Goal: Find specific page/section: Find specific page/section

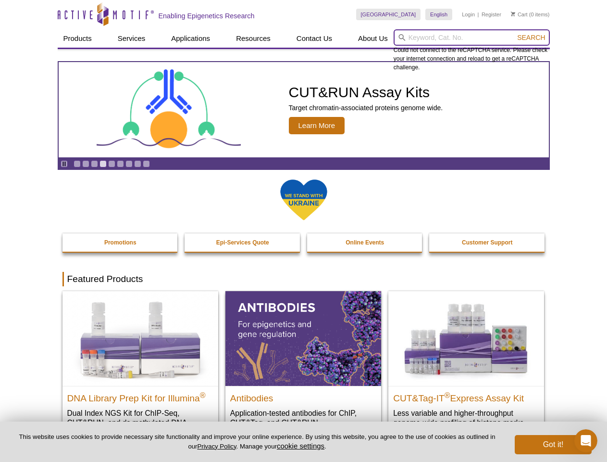
click at [472, 38] on input "search" at bounding box center [472, 37] width 156 height 16
click at [531, 38] on span "Search" at bounding box center [531, 38] width 28 height 8
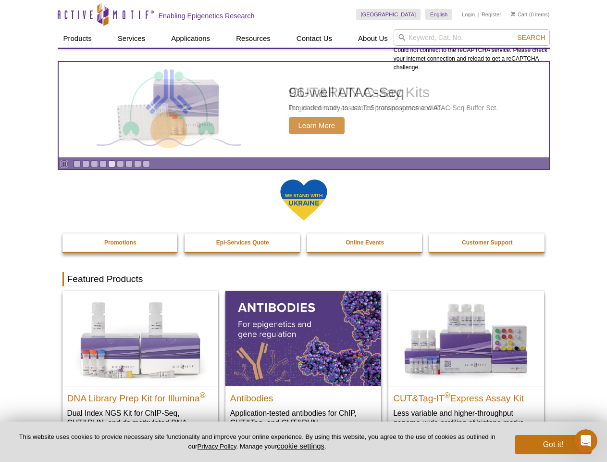
click at [64, 163] on icon "Pause" at bounding box center [64, 164] width 6 height 6
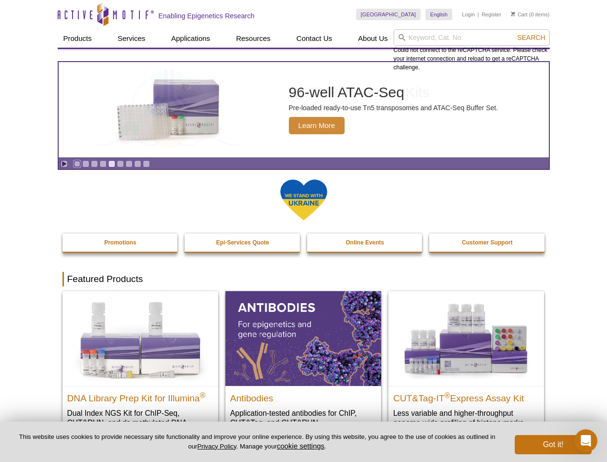
click at [77, 163] on link "Go to slide 1" at bounding box center [77, 163] width 7 height 7
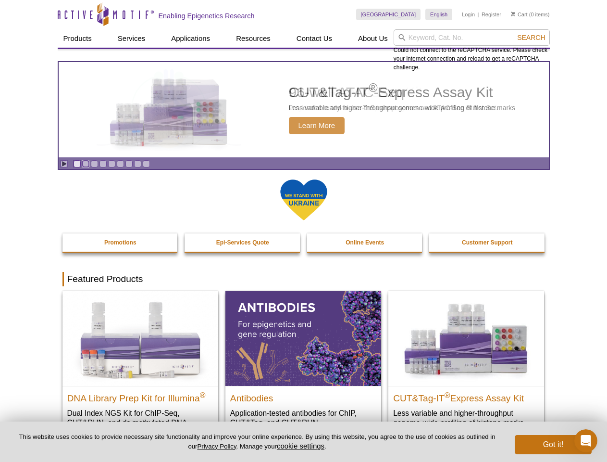
click at [86, 163] on link "Go to slide 2" at bounding box center [85, 163] width 7 height 7
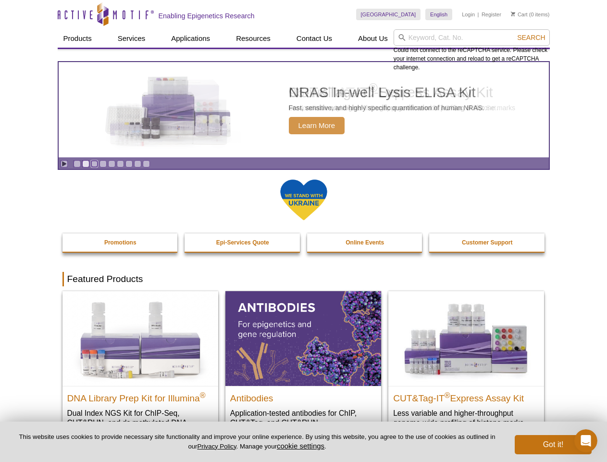
click at [94, 163] on link "Go to slide 3" at bounding box center [94, 163] width 7 height 7
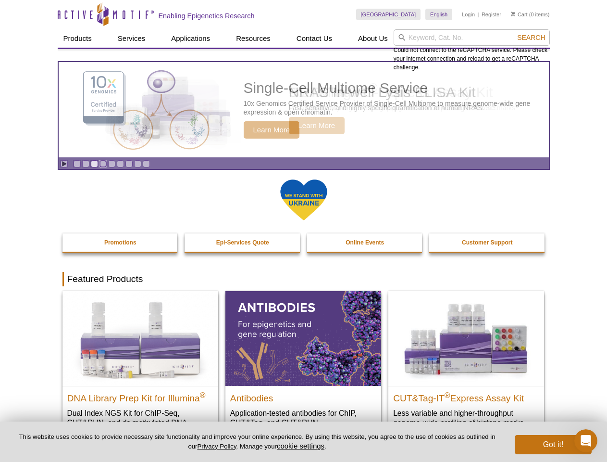
click at [103, 163] on link "Go to slide 4" at bounding box center [103, 163] width 7 height 7
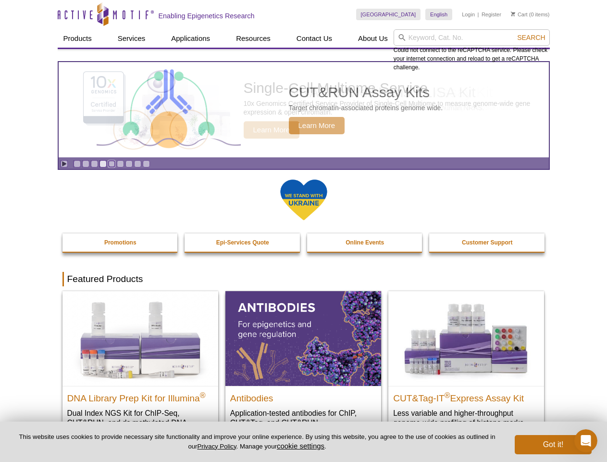
click at [112, 163] on link "Go to slide 5" at bounding box center [111, 163] width 7 height 7
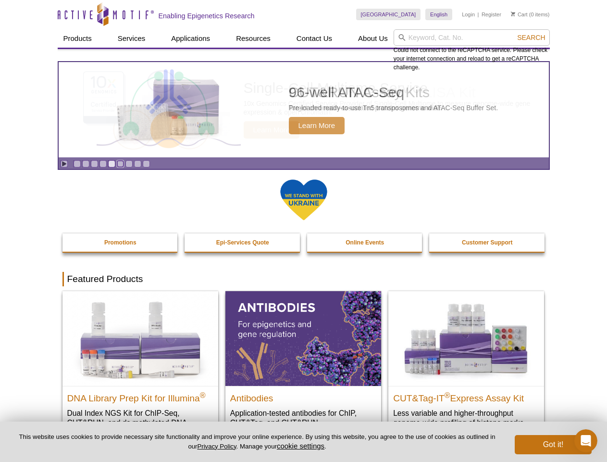
click at [120, 163] on link "Go to slide 6" at bounding box center [120, 163] width 7 height 7
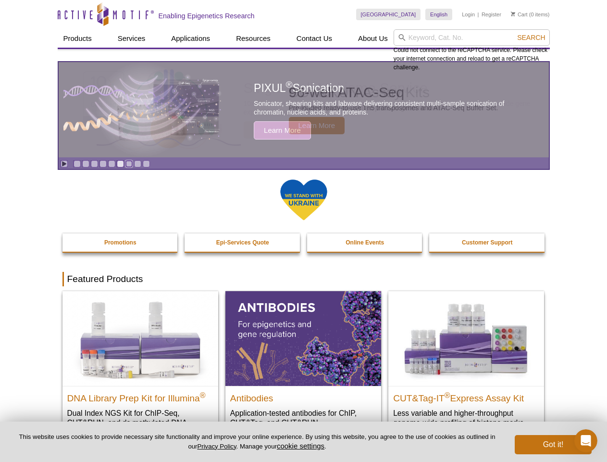
click at [129, 163] on link "Go to slide 7" at bounding box center [129, 163] width 7 height 7
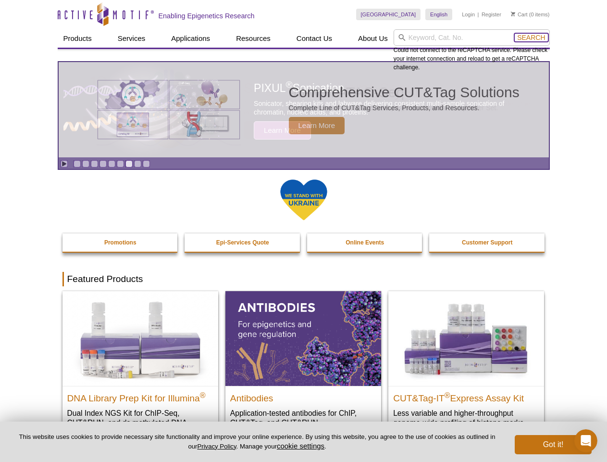
click at [531, 38] on span "Search" at bounding box center [531, 38] width 28 height 8
